Goal: Find specific page/section: Find specific page/section

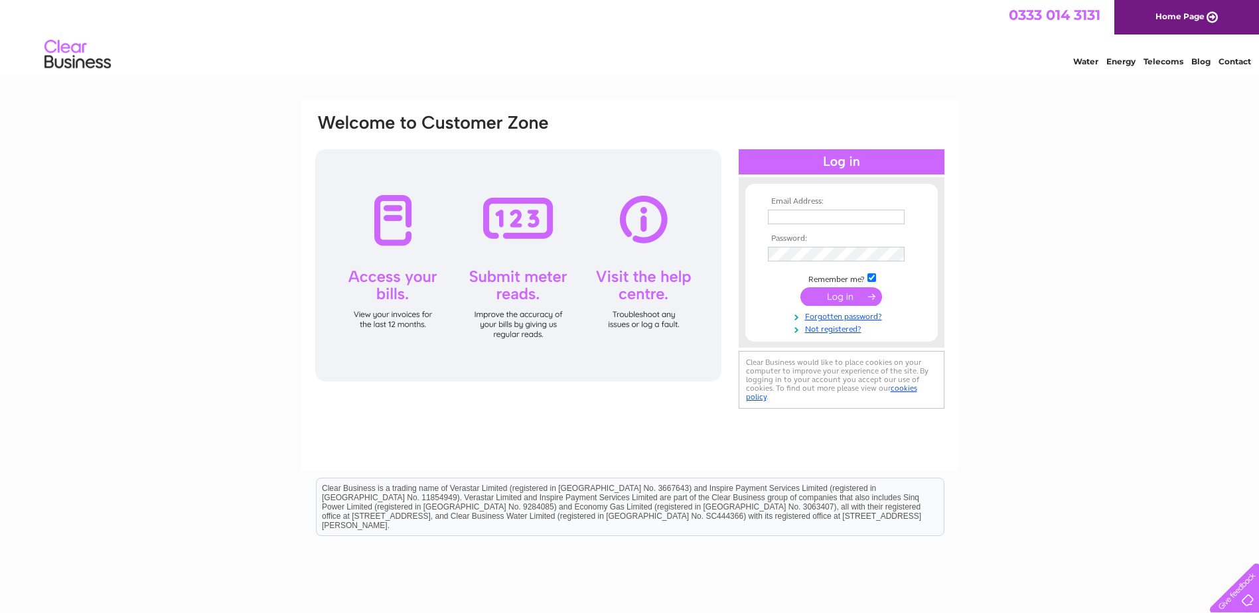
type input "emma.jones@headstart-education.com"
click at [842, 293] on input "submit" at bounding box center [841, 296] width 82 height 19
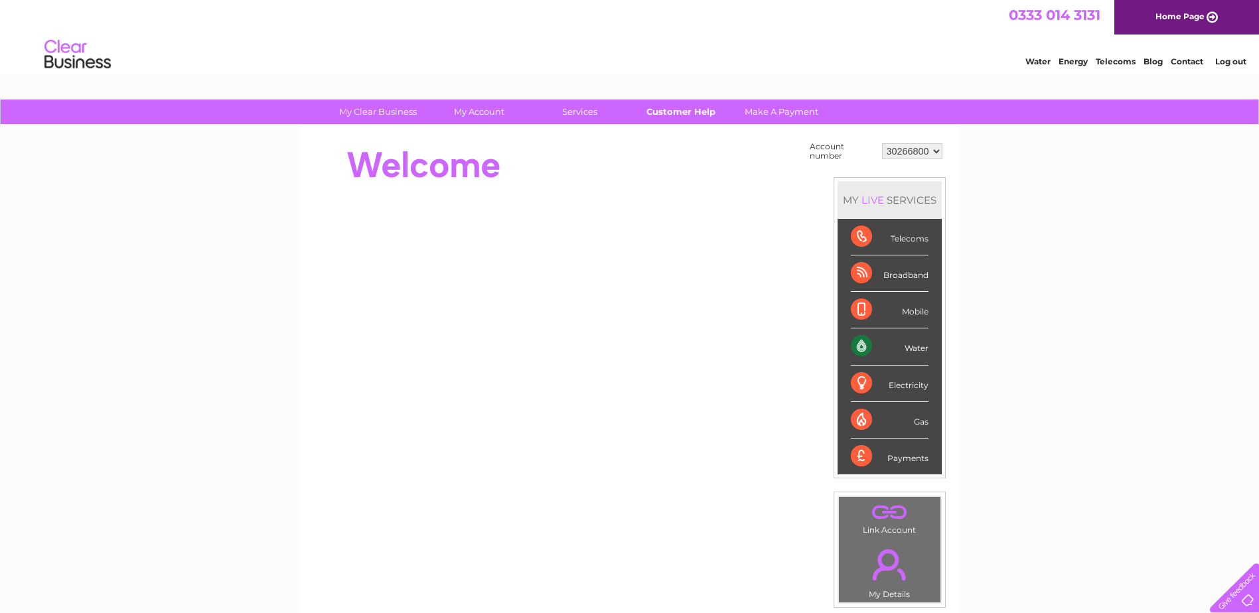
click at [678, 111] on link "Customer Help" at bounding box center [680, 112] width 109 height 25
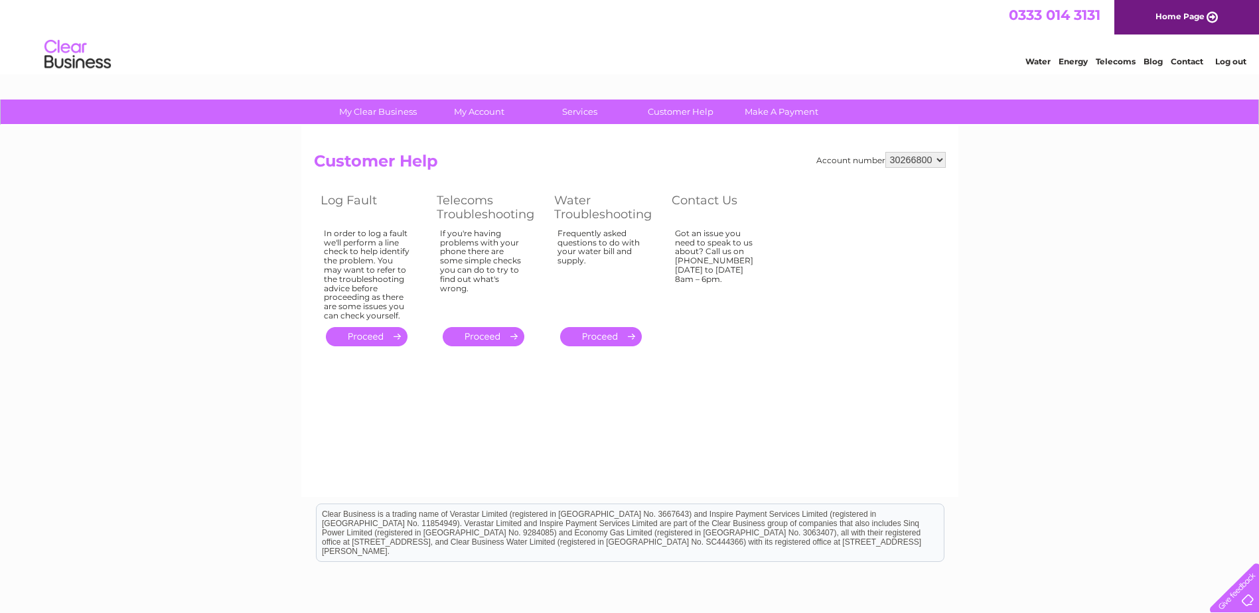
click at [1244, 593] on div at bounding box center [1231, 585] width 54 height 54
